Goal: Task Accomplishment & Management: Use online tool/utility

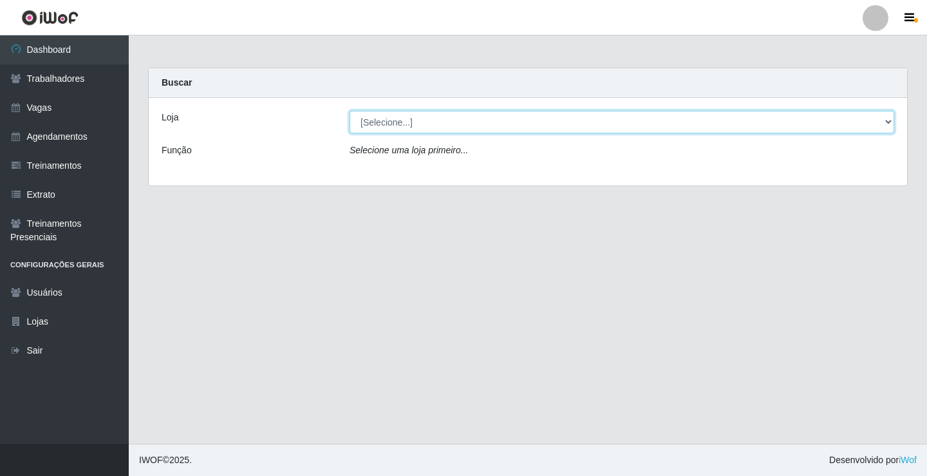
click at [381, 126] on select "[Selecione...] Edilicya Supermercado" at bounding box center [621, 122] width 544 height 23
select select "460"
click at [349, 111] on select "[Selecione...] Edilicya Supermercado" at bounding box center [621, 122] width 544 height 23
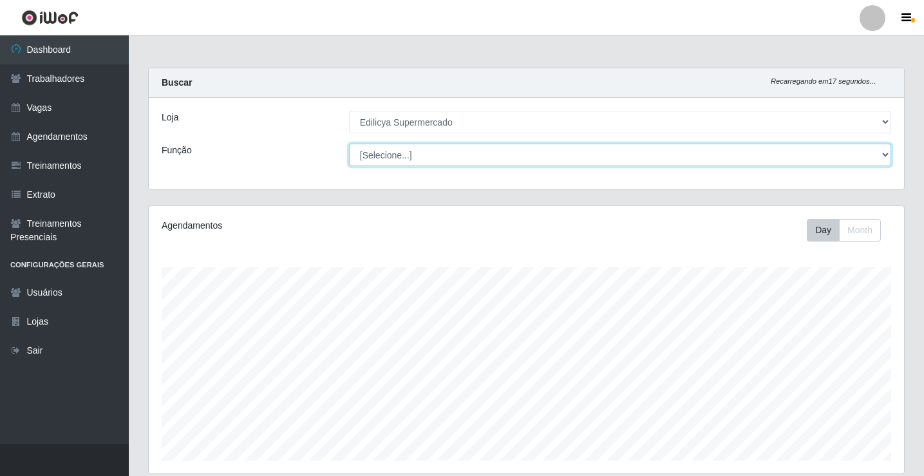
click at [882, 156] on select "[Selecione...] ASG ASG + ASG ++ Auxiliar de Estacionamento Auxiliar de Estacion…" at bounding box center [620, 155] width 542 height 23
click at [877, 156] on select "[Selecione...] ASG ASG + ASG ++ Auxiliar de Estacionamento Auxiliar de Estacion…" at bounding box center [620, 155] width 542 height 23
click at [469, 159] on select "[Selecione...] ASG ASG + ASG ++ Auxiliar de Estacionamento Auxiliar de Estacion…" at bounding box center [620, 155] width 542 height 23
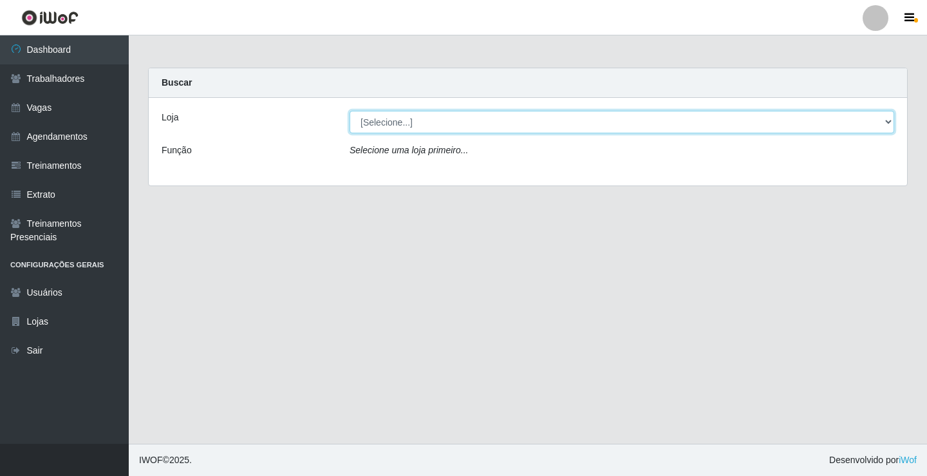
click at [477, 122] on select "[Selecione...] Edilicya Supermercado" at bounding box center [621, 122] width 544 height 23
select select "460"
click at [349, 111] on select "[Selecione...] Edilicya Supermercado" at bounding box center [621, 122] width 544 height 23
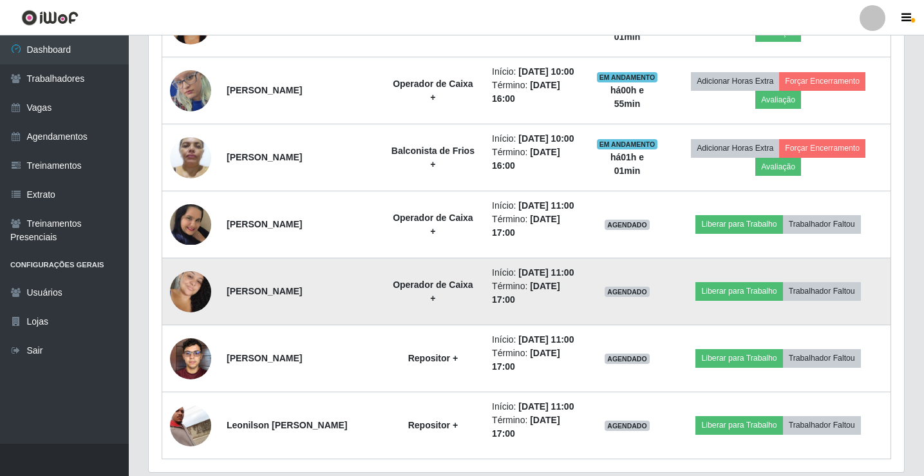
scroll to position [644, 0]
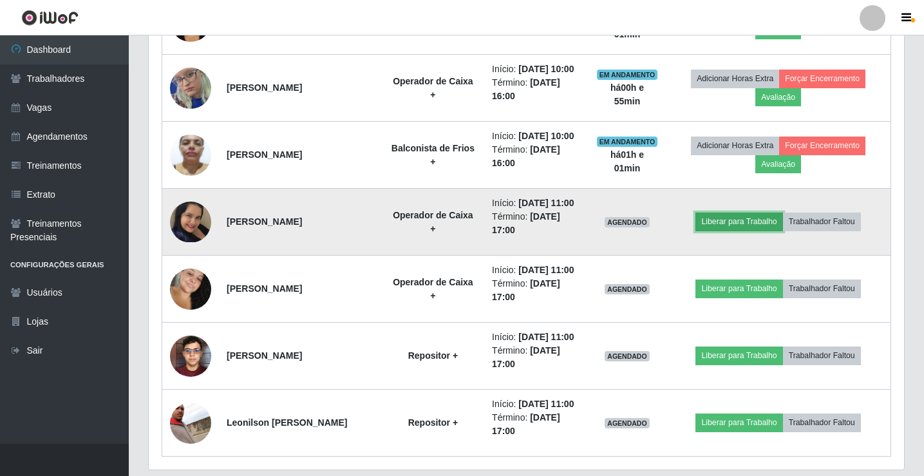
click at [734, 218] on button "Liberar para Trabalho" at bounding box center [738, 221] width 87 height 18
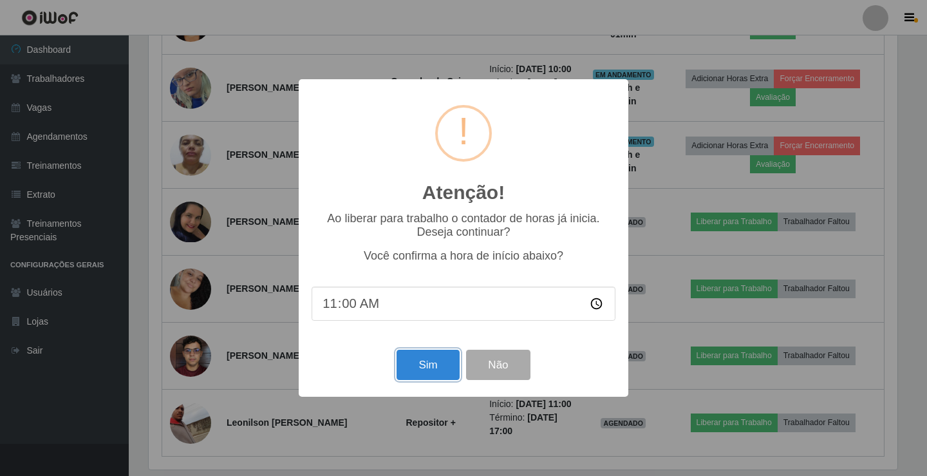
click at [421, 362] on button "Sim" at bounding box center [427, 364] width 62 height 30
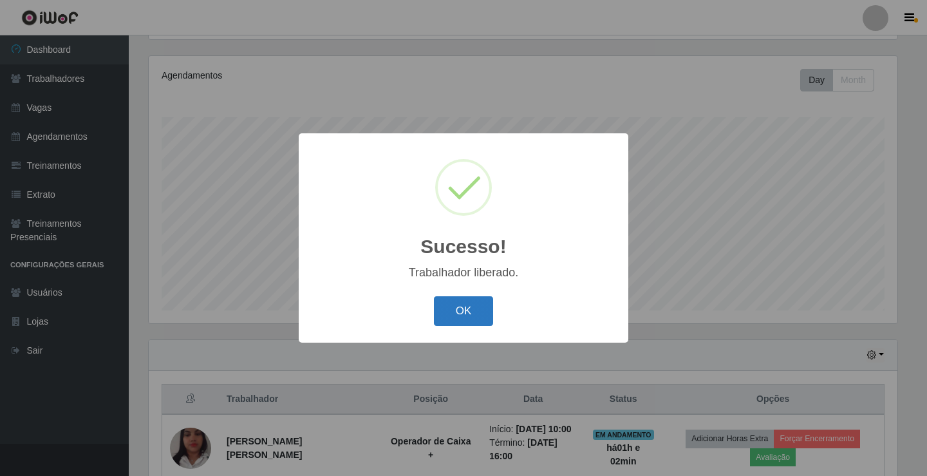
click at [455, 325] on button "OK" at bounding box center [464, 311] width 60 height 30
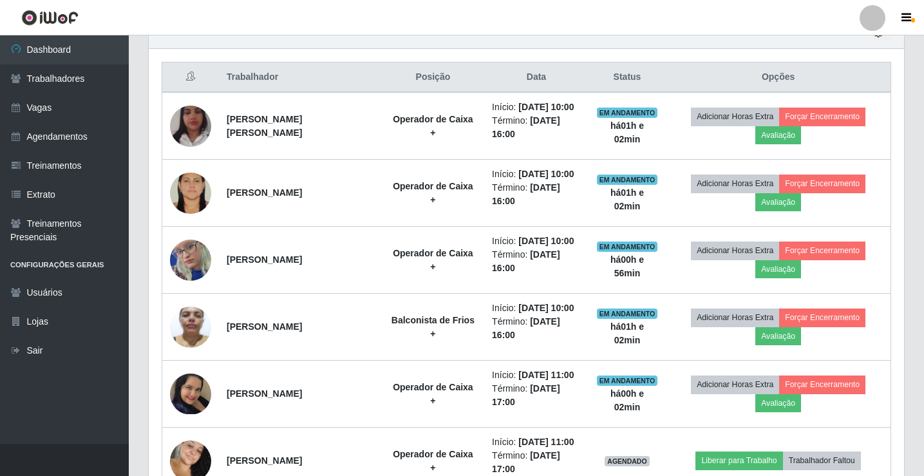
scroll to position [600, 0]
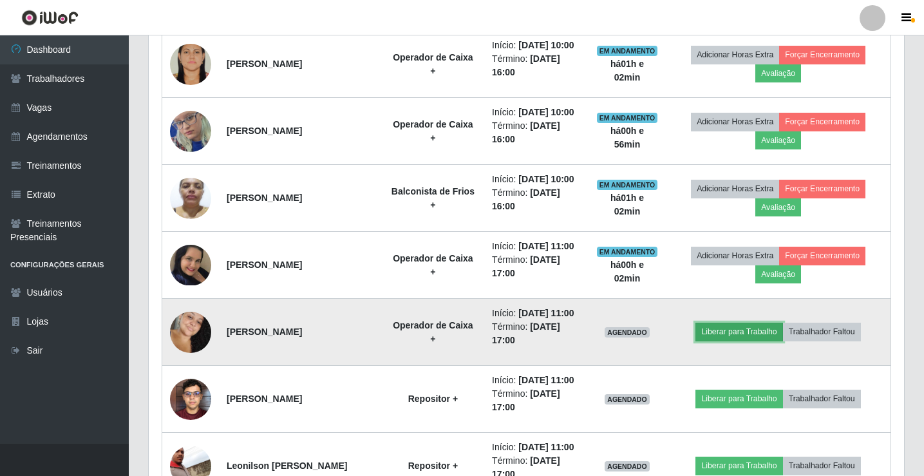
click at [716, 324] on button "Liberar para Trabalho" at bounding box center [738, 331] width 87 height 18
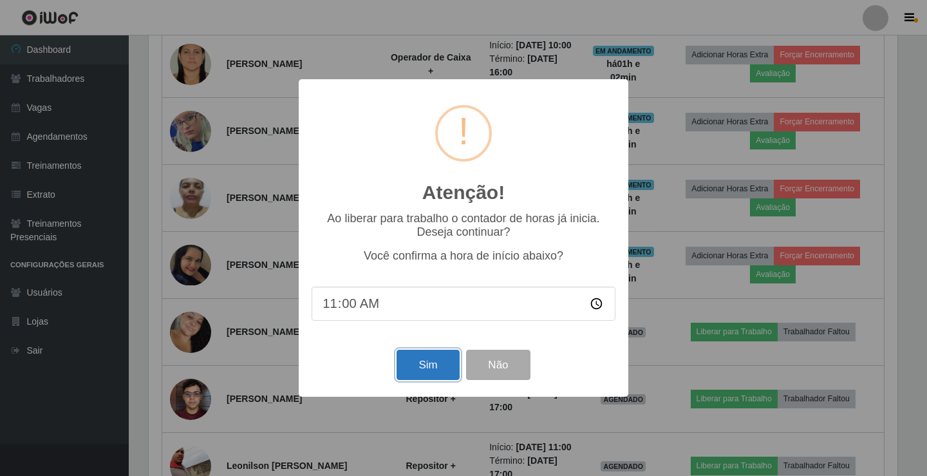
click at [429, 367] on button "Sim" at bounding box center [427, 364] width 62 height 30
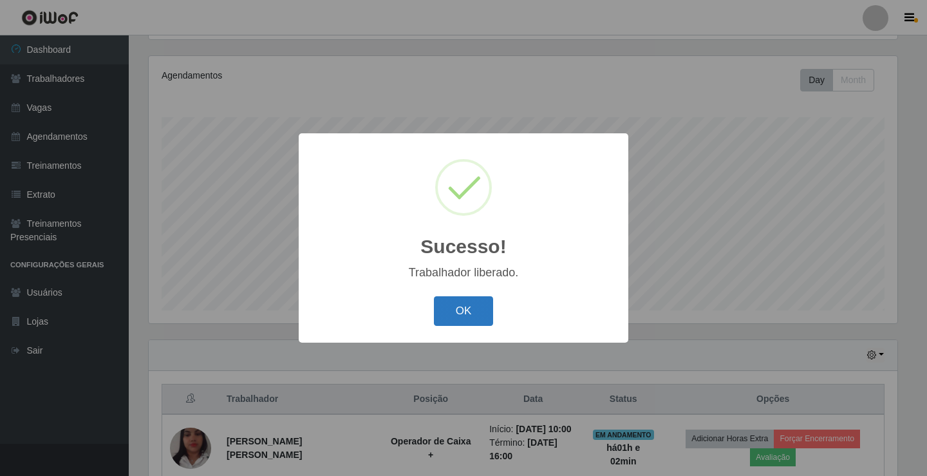
click at [450, 313] on button "OK" at bounding box center [464, 311] width 60 height 30
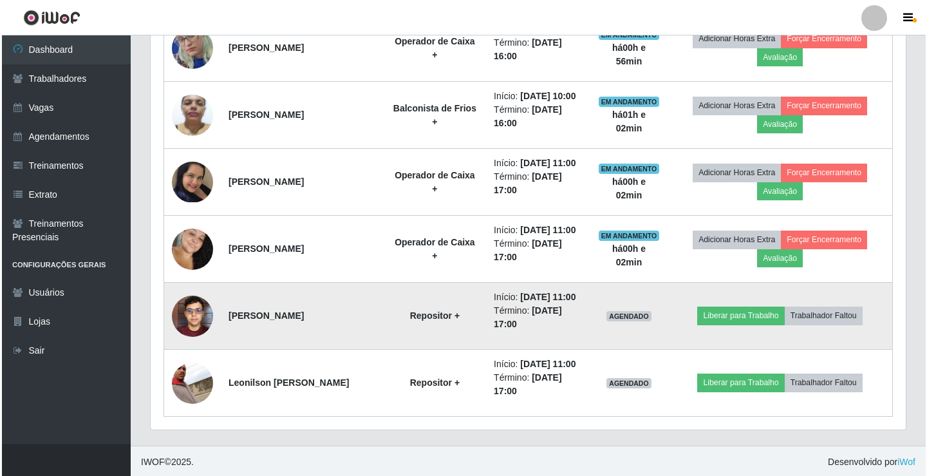
scroll to position [685, 0]
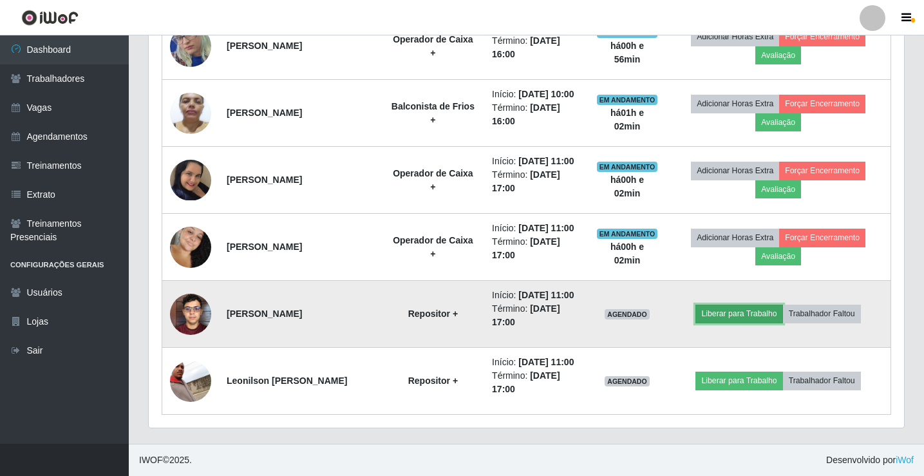
click at [721, 320] on button "Liberar para Trabalho" at bounding box center [738, 313] width 87 height 18
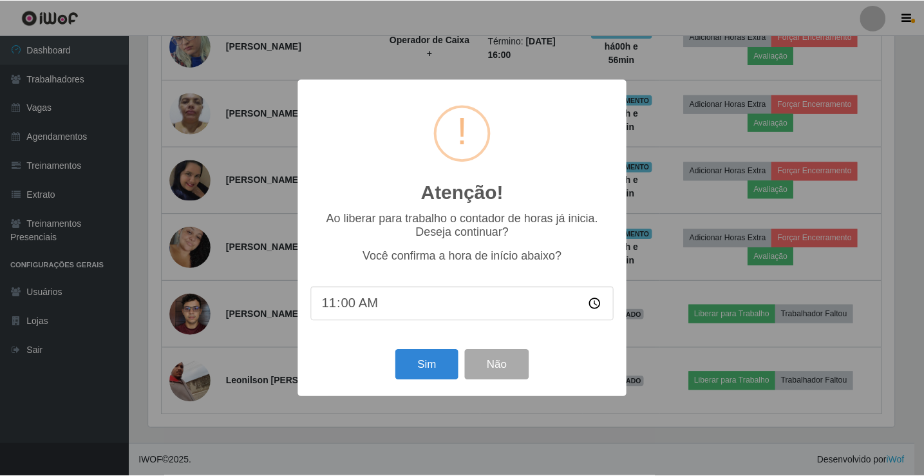
scroll to position [267, 748]
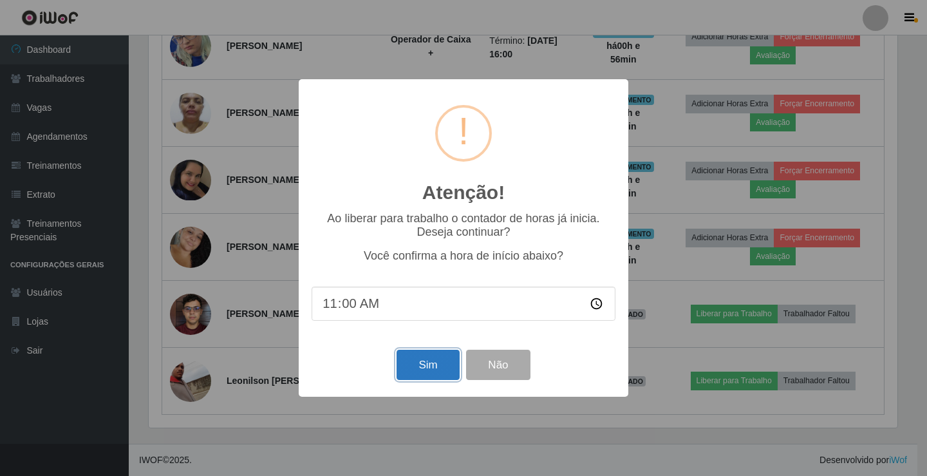
click at [424, 366] on button "Sim" at bounding box center [427, 364] width 62 height 30
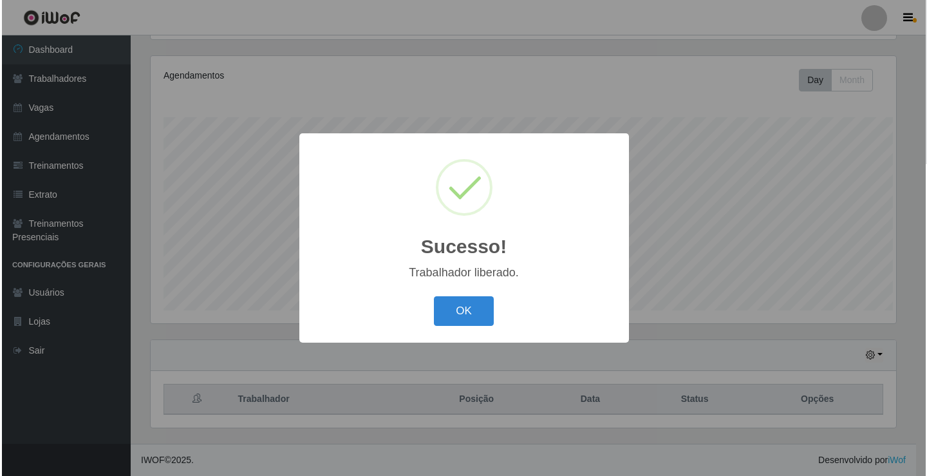
scroll to position [0, 0]
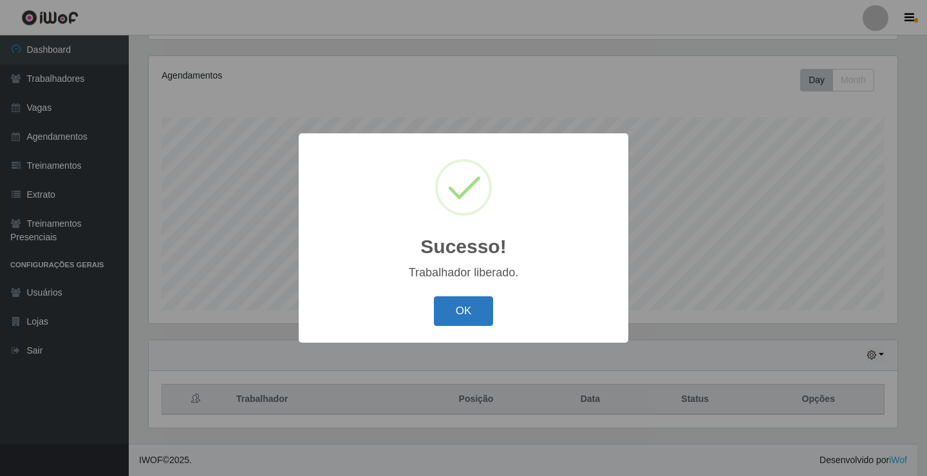
click at [481, 322] on button "OK" at bounding box center [464, 311] width 60 height 30
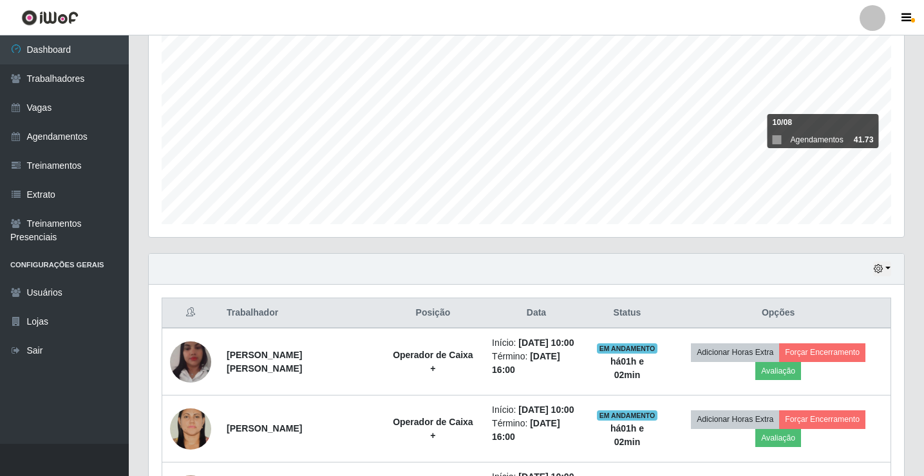
scroll to position [235, 0]
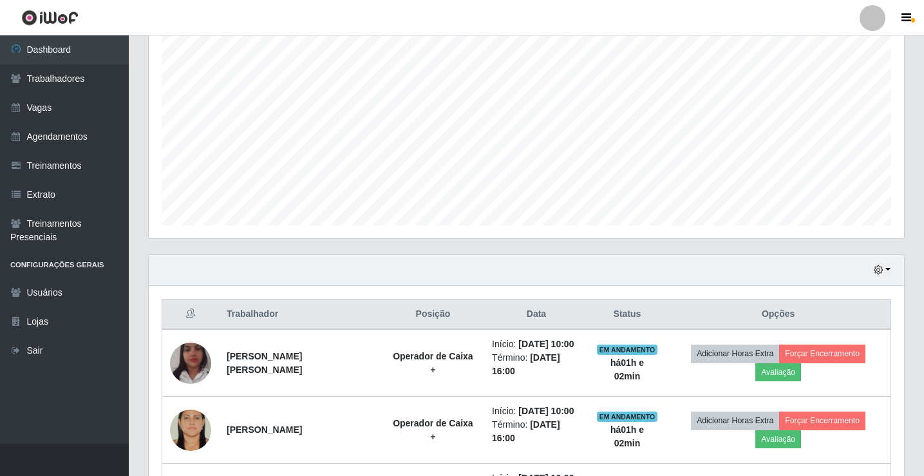
click at [892, 274] on div "Hoje 1 dia 3 dias 1 Semana Não encerrados" at bounding box center [526, 270] width 755 height 31
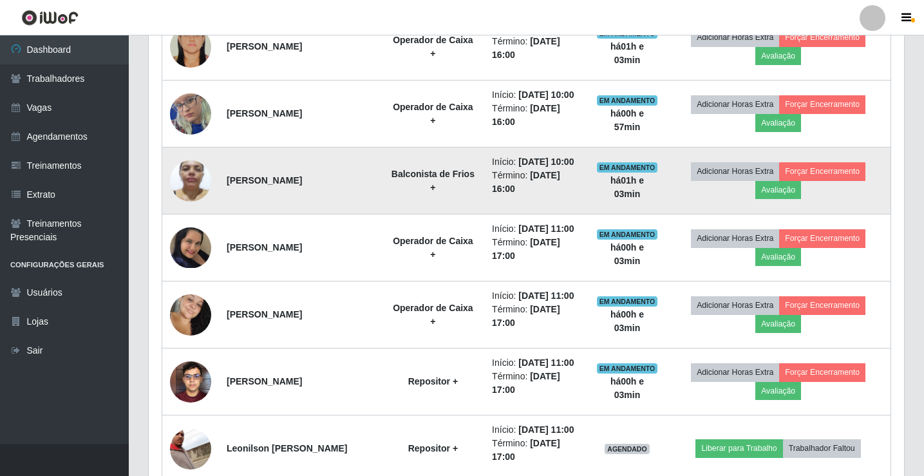
scroll to position [685, 0]
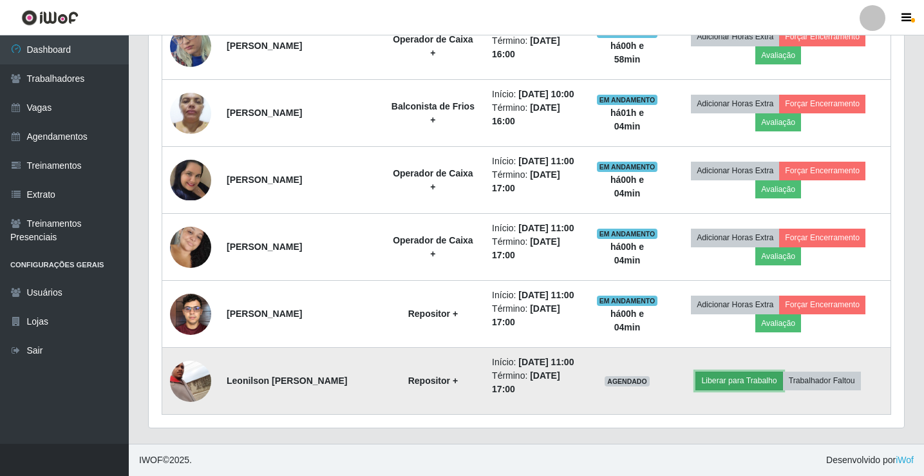
click at [740, 384] on button "Liberar para Trabalho" at bounding box center [738, 380] width 87 height 18
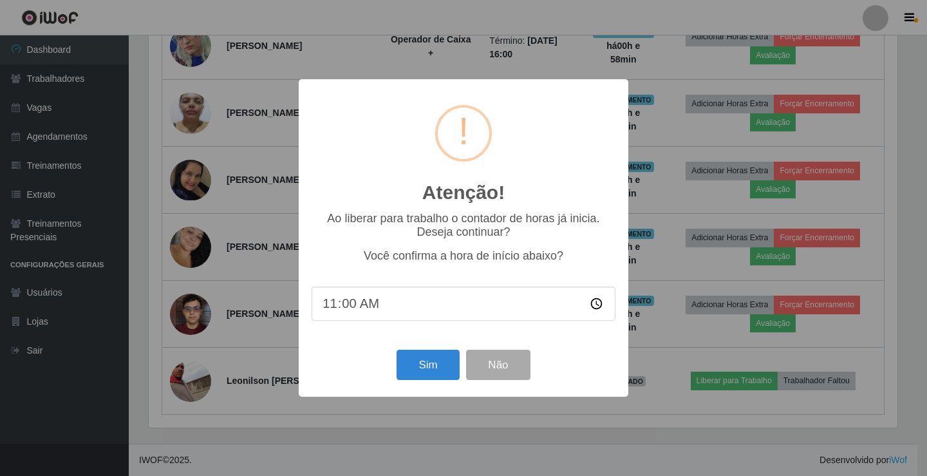
click at [361, 309] on input "11:00" at bounding box center [463, 303] width 304 height 34
click at [362, 309] on input "11:00" at bounding box center [463, 303] width 304 height 34
click at [344, 310] on input "11:00" at bounding box center [463, 303] width 304 height 34
type input "11:04"
click at [414, 355] on button "Sim" at bounding box center [427, 364] width 62 height 30
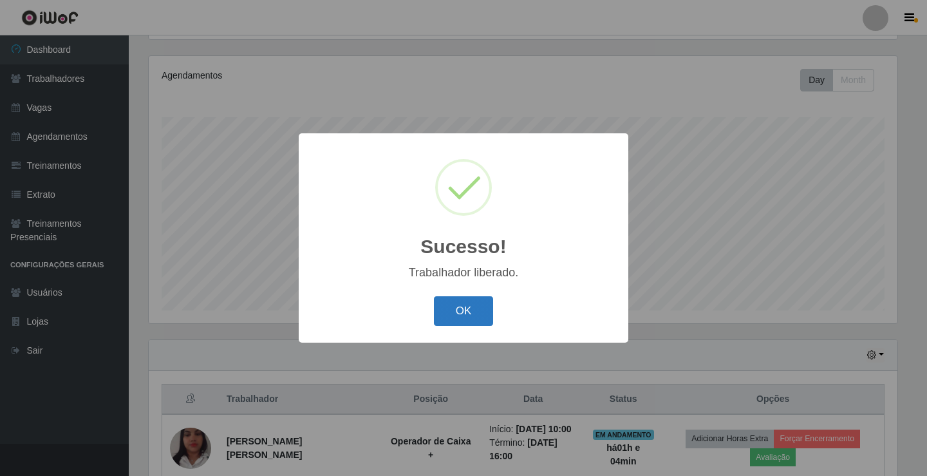
click at [472, 317] on button "OK" at bounding box center [464, 311] width 60 height 30
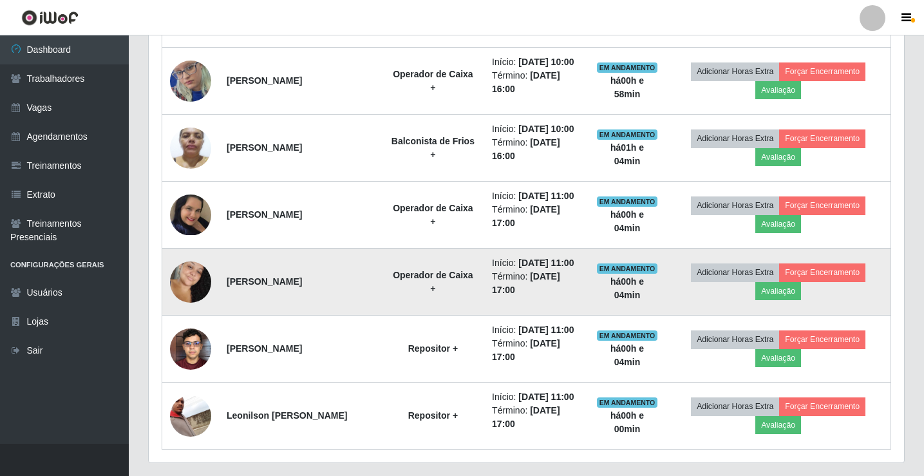
scroll to position [685, 0]
